Goal: Task Accomplishment & Management: Use online tool/utility

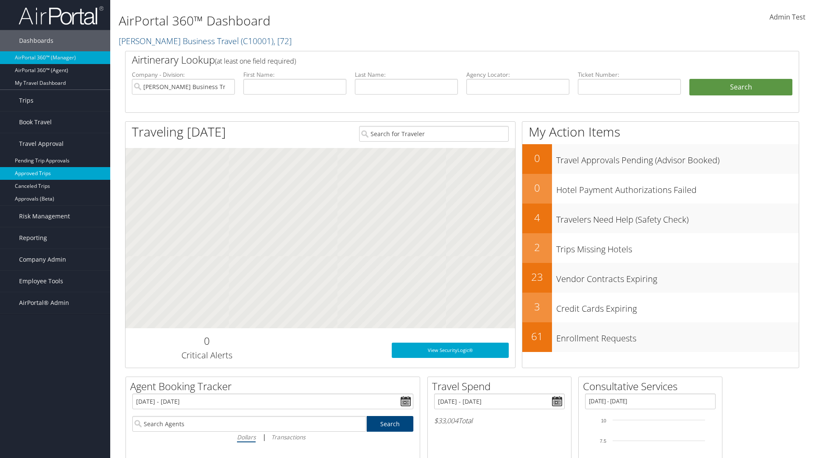
click at [55, 173] on link "Approved Trips" at bounding box center [55, 173] width 110 height 13
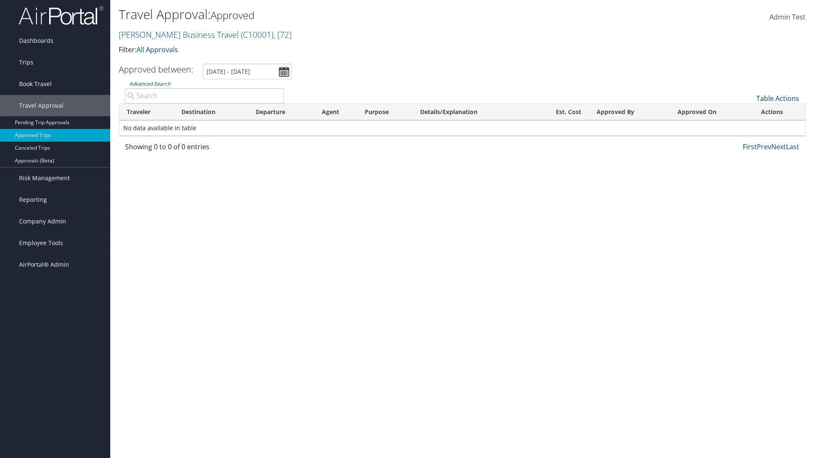
click at [778, 98] on link "Table Actions" at bounding box center [778, 98] width 43 height 9
click at [749, 112] on link "Download Report" at bounding box center [750, 111] width 112 height 14
click at [778, 98] on link "Table Actions" at bounding box center [778, 98] width 43 height 9
click at [749, 126] on link "Column Visibility" at bounding box center [750, 126] width 112 height 14
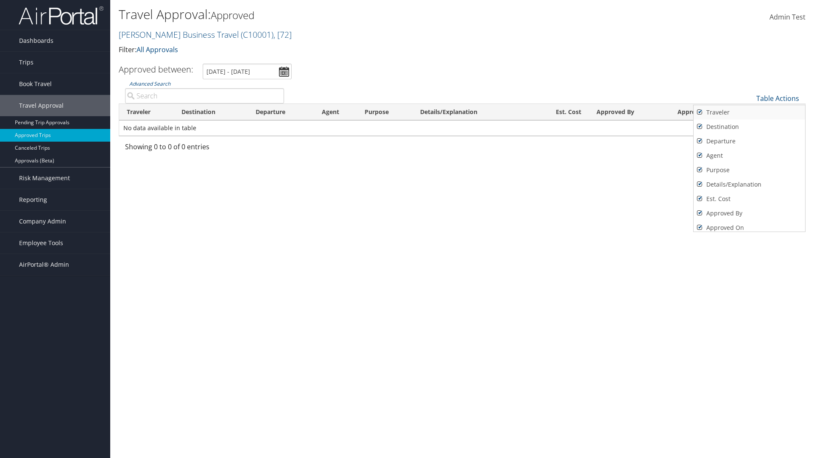
click at [749, 112] on link "Traveler" at bounding box center [750, 112] width 112 height 14
click at [749, 127] on link "Destination" at bounding box center [750, 127] width 112 height 14
click at [749, 141] on link "Departure" at bounding box center [750, 141] width 112 height 14
click at [749, 156] on link "Agent" at bounding box center [750, 155] width 112 height 14
click at [749, 170] on link "Purpose" at bounding box center [750, 170] width 112 height 14
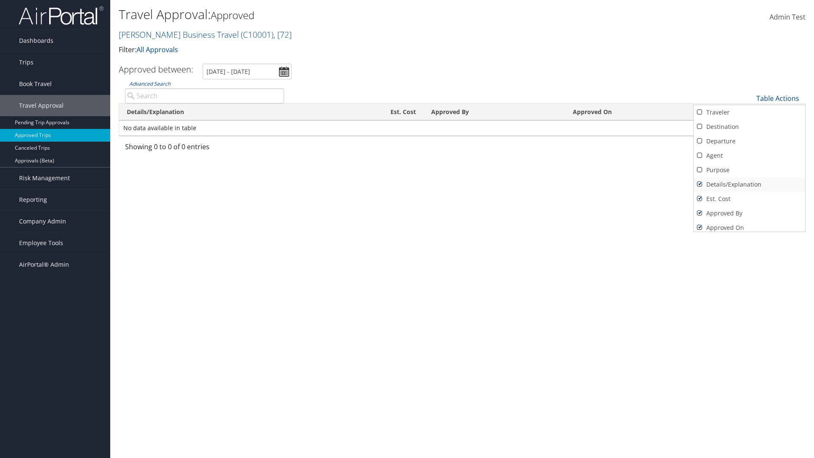
click at [749, 184] on link "Details/Explanation" at bounding box center [750, 184] width 112 height 14
click at [749, 199] on link "Est. Cost" at bounding box center [750, 199] width 112 height 14
click at [749, 213] on link "Approved By" at bounding box center [750, 213] width 112 height 14
click at [749, 224] on link "Approved On" at bounding box center [750, 228] width 112 height 14
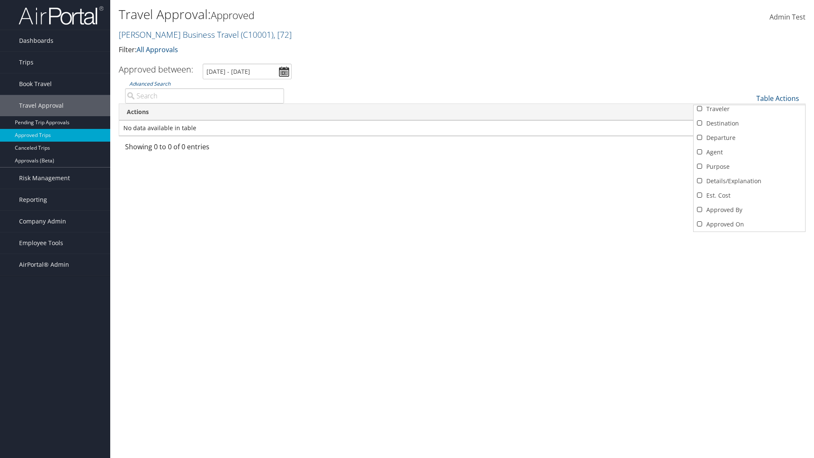
click at [407, 229] on div at bounding box center [407, 229] width 814 height 458
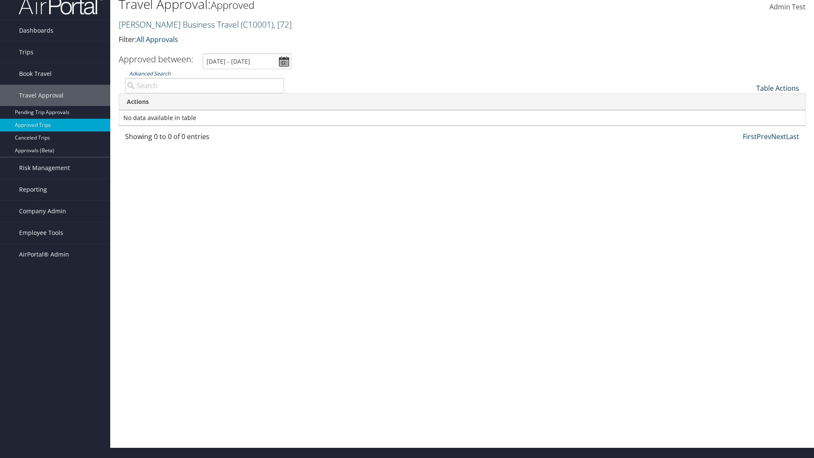
click at [778, 88] on link "Table Actions" at bounding box center [778, 88] width 43 height 9
click at [749, 102] on link "Traveler" at bounding box center [750, 102] width 112 height 14
click at [749, 117] on link "Destination" at bounding box center [750, 116] width 112 height 14
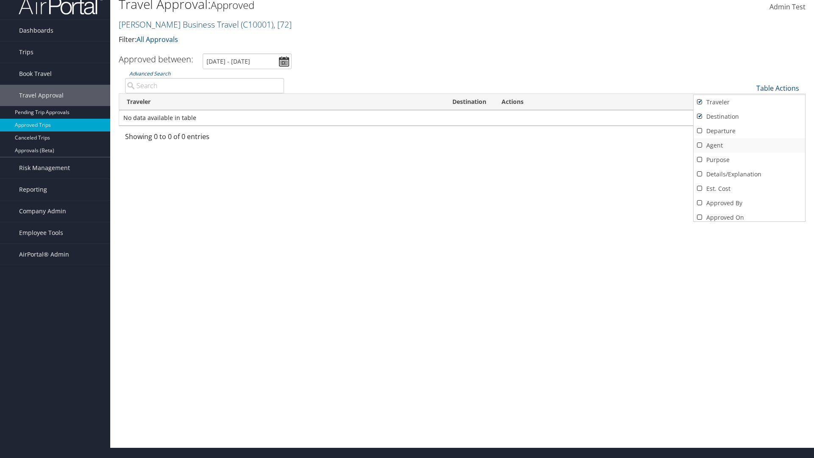
click at [749, 131] on link "Departure" at bounding box center [750, 131] width 112 height 14
click at [749, 145] on link "Agent" at bounding box center [750, 145] width 112 height 14
click at [749, 160] on link "Purpose" at bounding box center [750, 160] width 112 height 14
click at [749, 174] on link "Details/Explanation" at bounding box center [750, 174] width 112 height 14
click at [749, 189] on link "Est. Cost" at bounding box center [750, 188] width 112 height 14
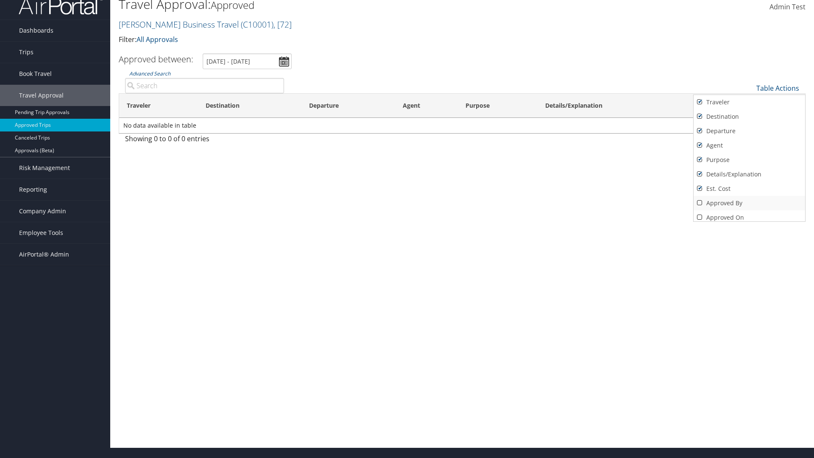
click at [749, 203] on link "Approved By" at bounding box center [750, 203] width 112 height 14
click at [749, 214] on link "Approved On" at bounding box center [750, 217] width 112 height 14
click at [407, 229] on div at bounding box center [407, 229] width 814 height 458
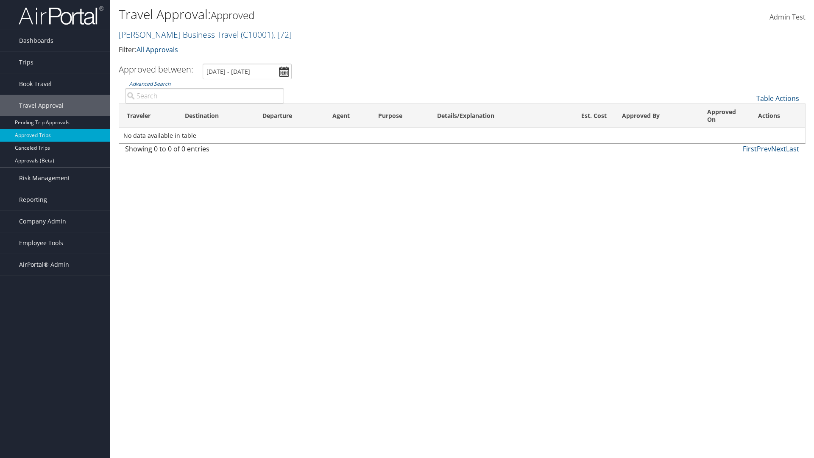
scroll to position [10, 0]
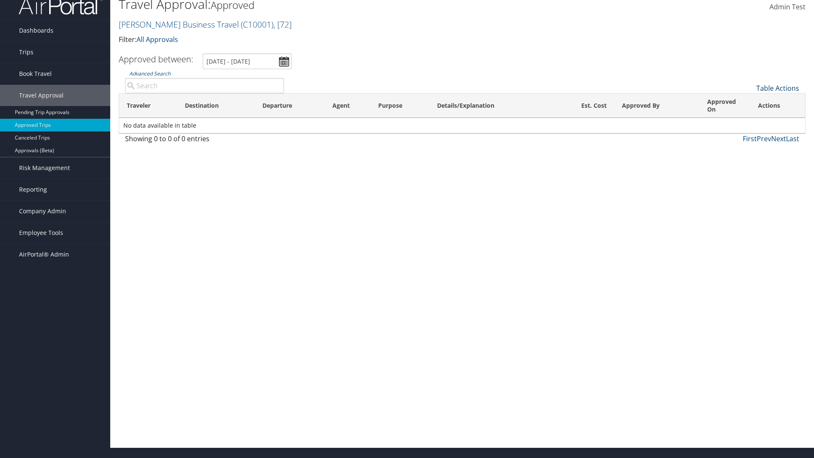
click at [778, 88] on link "Table Actions" at bounding box center [778, 88] width 43 height 9
